Goal: Task Accomplishment & Management: Complete application form

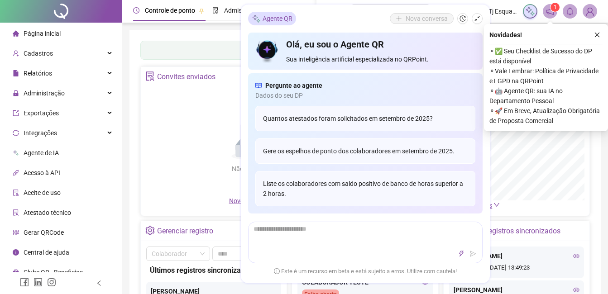
click at [480, 23] on div "Nova conversa" at bounding box center [436, 18] width 93 height 11
click at [480, 23] on button "button" at bounding box center [477, 18] width 11 height 11
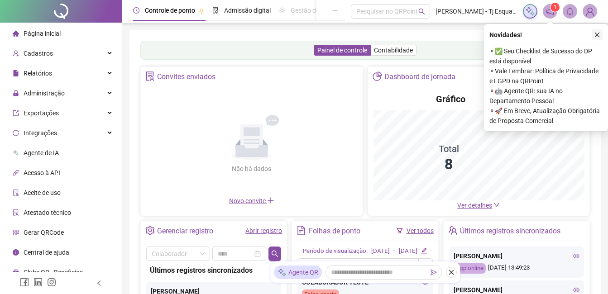
click at [599, 36] on icon "close" at bounding box center [597, 35] width 6 height 6
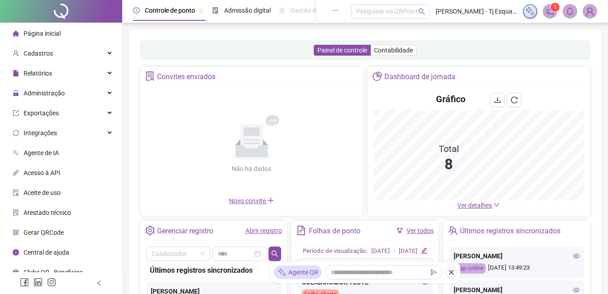
click at [577, 6] on div "1" at bounding box center [560, 11] width 74 height 14
click at [586, 9] on img at bounding box center [590, 12] width 14 height 14
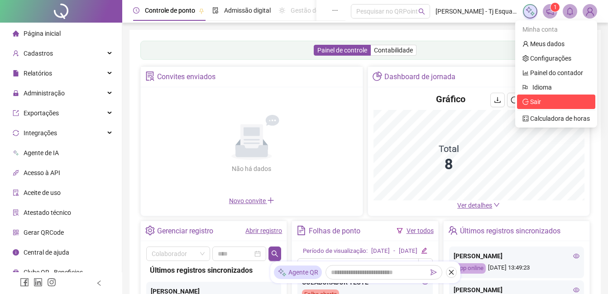
click at [542, 99] on span "Sair" at bounding box center [555, 102] width 67 height 10
click at [535, 102] on div "Gráfico" at bounding box center [478, 101] width 211 height 17
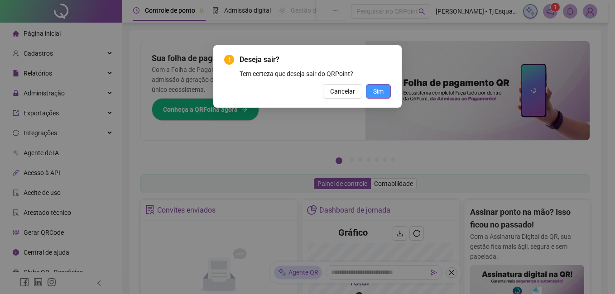
click at [385, 88] on button "Sim" at bounding box center [378, 91] width 25 height 14
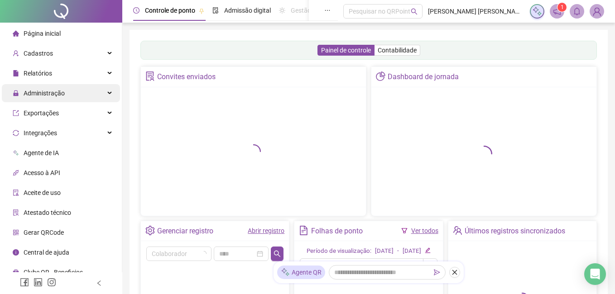
click at [110, 95] on div "Administração" at bounding box center [61, 93] width 118 height 18
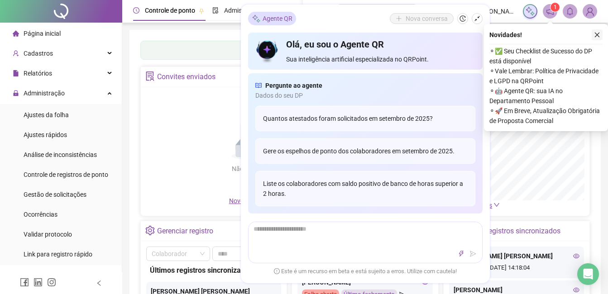
click at [596, 36] on icon "close" at bounding box center [597, 35] width 6 height 6
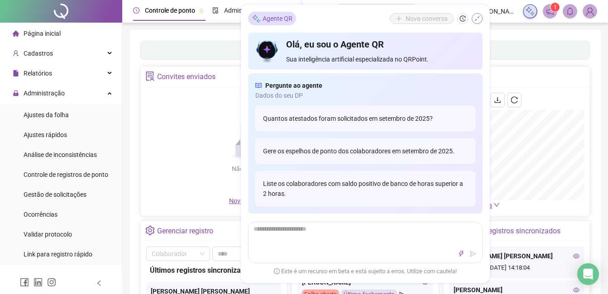
click at [479, 19] on icon "shrink" at bounding box center [477, 18] width 6 height 6
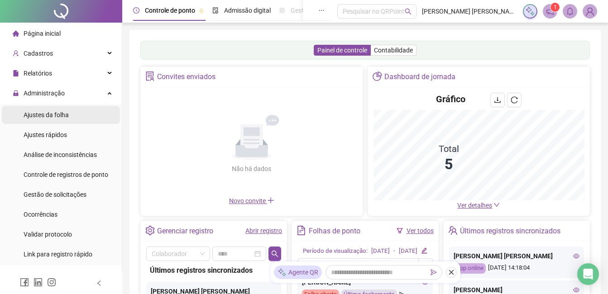
click at [61, 113] on span "Ajustes da folha" at bounding box center [46, 114] width 45 height 7
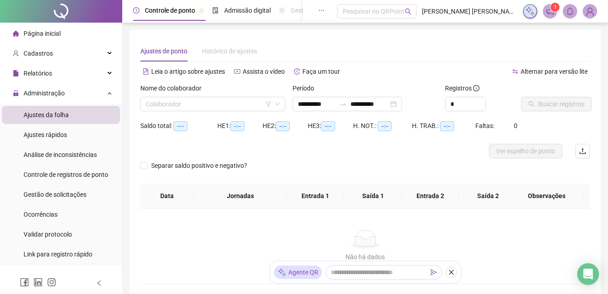
type input "**********"
click at [189, 103] on input "search" at bounding box center [209, 104] width 126 height 14
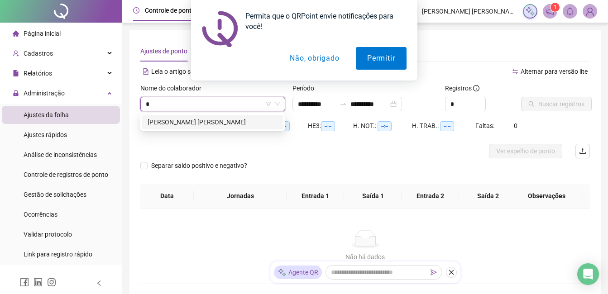
type input "*"
click at [298, 59] on button "Não, obrigado" at bounding box center [314, 58] width 72 height 23
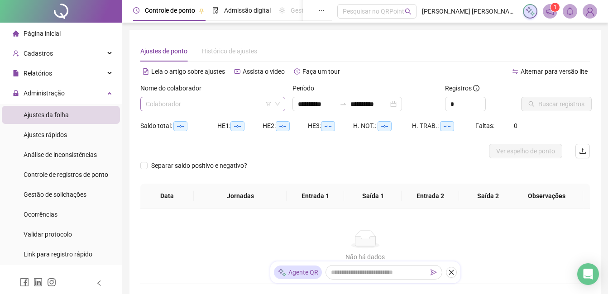
click at [279, 104] on icon "down" at bounding box center [277, 103] width 5 height 5
click at [191, 99] on input "search" at bounding box center [209, 104] width 126 height 14
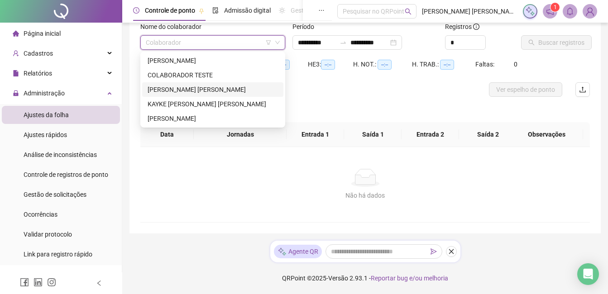
scroll to position [16, 0]
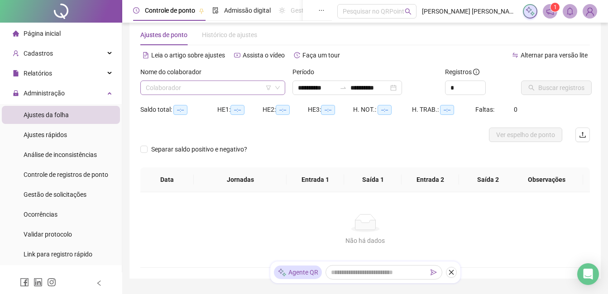
click at [209, 88] on input "search" at bounding box center [209, 88] width 126 height 14
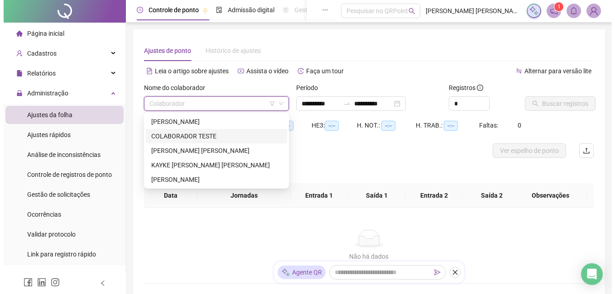
scroll to position [0, 0]
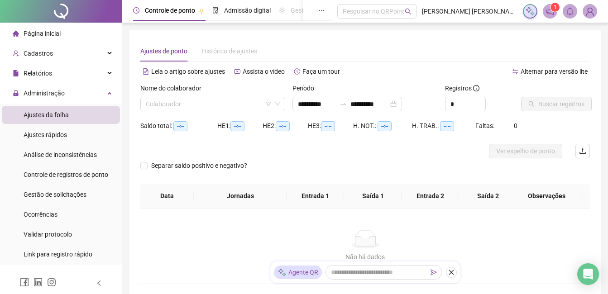
click at [585, 13] on img at bounding box center [590, 12] width 14 height 14
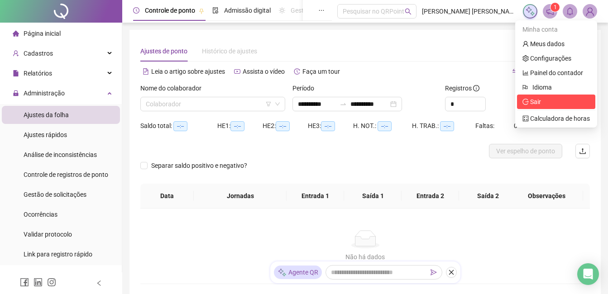
click at [555, 98] on span "Sair" at bounding box center [555, 102] width 67 height 10
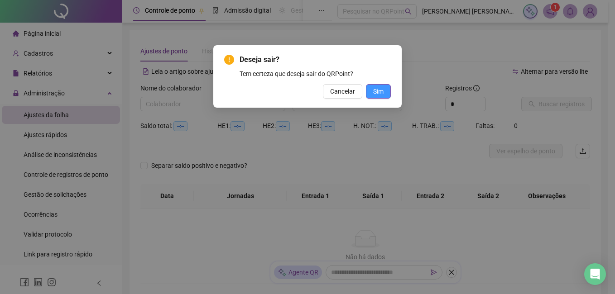
click at [379, 94] on span "Sim" at bounding box center [378, 91] width 10 height 10
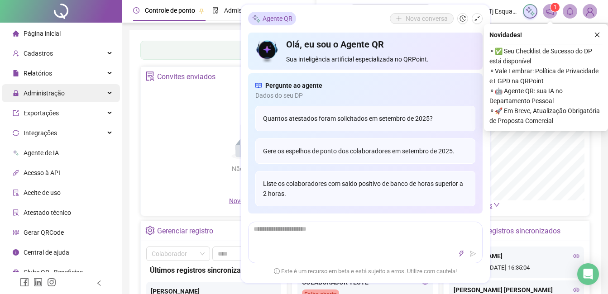
click at [102, 94] on div "Administração" at bounding box center [61, 93] width 118 height 18
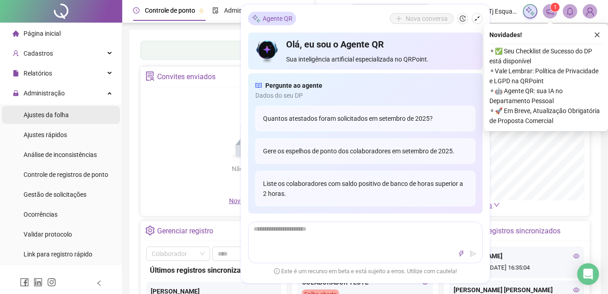
click at [94, 108] on li "Ajustes da folha" at bounding box center [61, 115] width 118 height 18
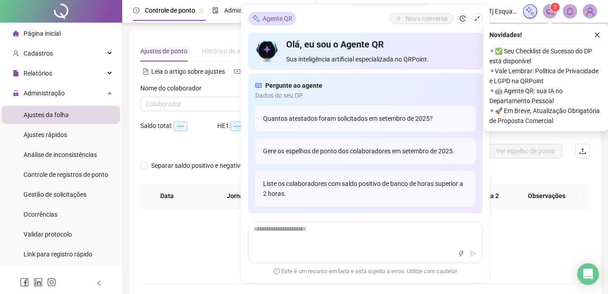
type input "**********"
click at [478, 16] on icon "shrink" at bounding box center [477, 18] width 6 height 6
click at [597, 36] on icon "close" at bounding box center [597, 35] width 6 height 6
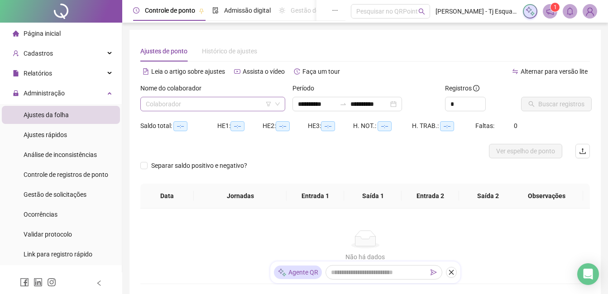
click at [245, 98] on input "search" at bounding box center [209, 104] width 126 height 14
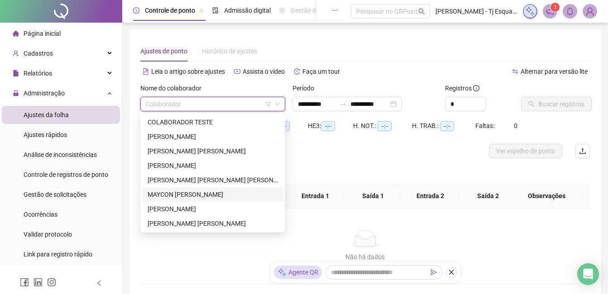
click at [195, 200] on div "MAYCON [PERSON_NAME]" at bounding box center [212, 194] width 141 height 14
